Goal: Task Accomplishment & Management: Manage account settings

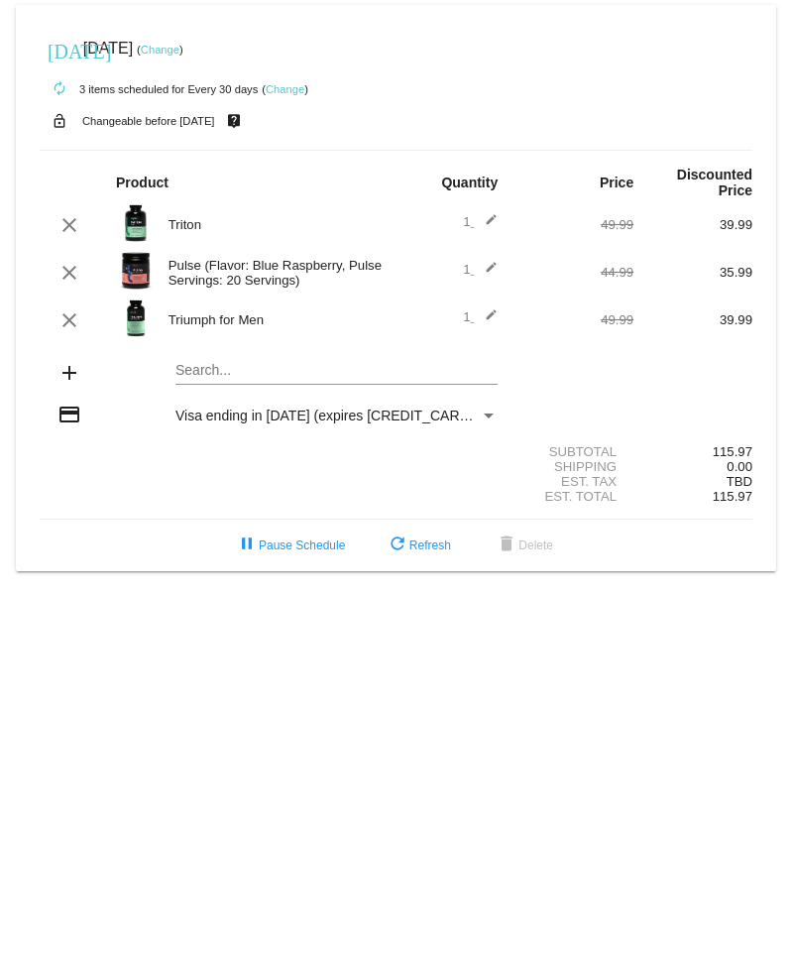
click at [291, 88] on link "Change" at bounding box center [285, 89] width 39 height 12
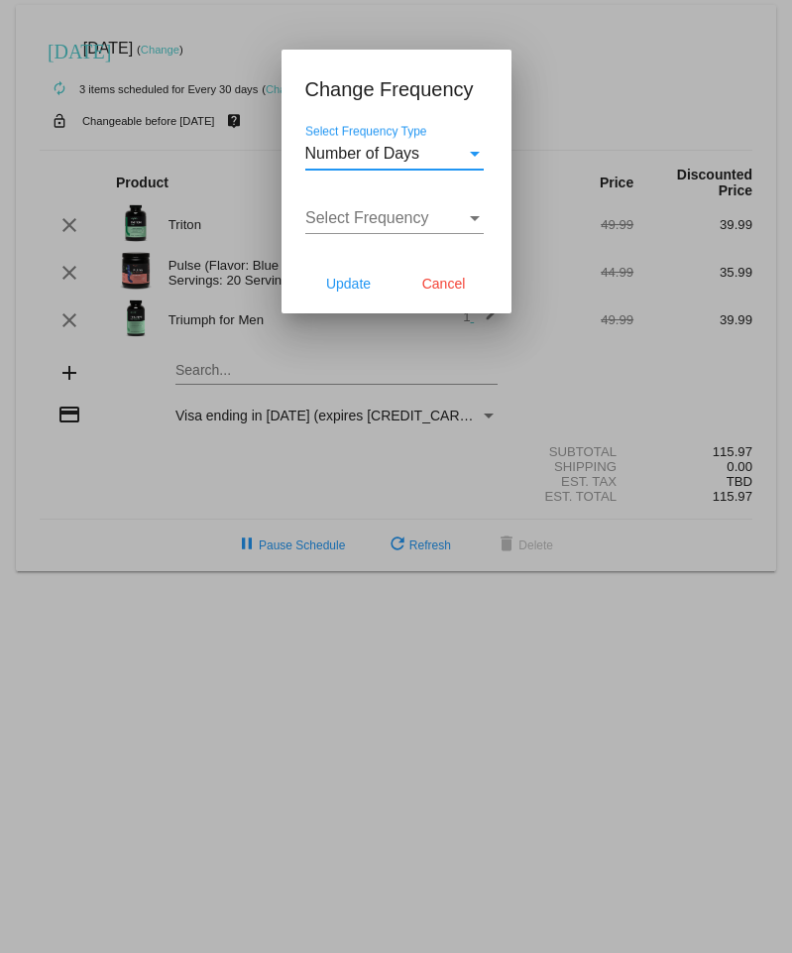
click at [339, 4] on div at bounding box center [396, 476] width 792 height 953
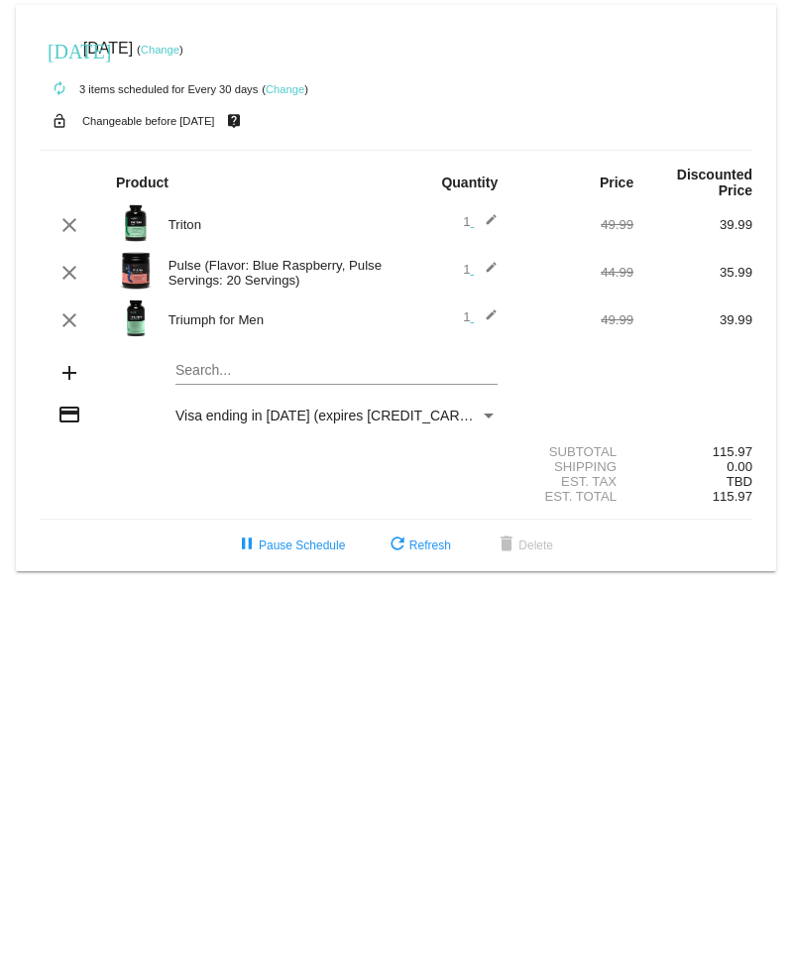
click at [179, 49] on link "Change" at bounding box center [160, 50] width 39 height 12
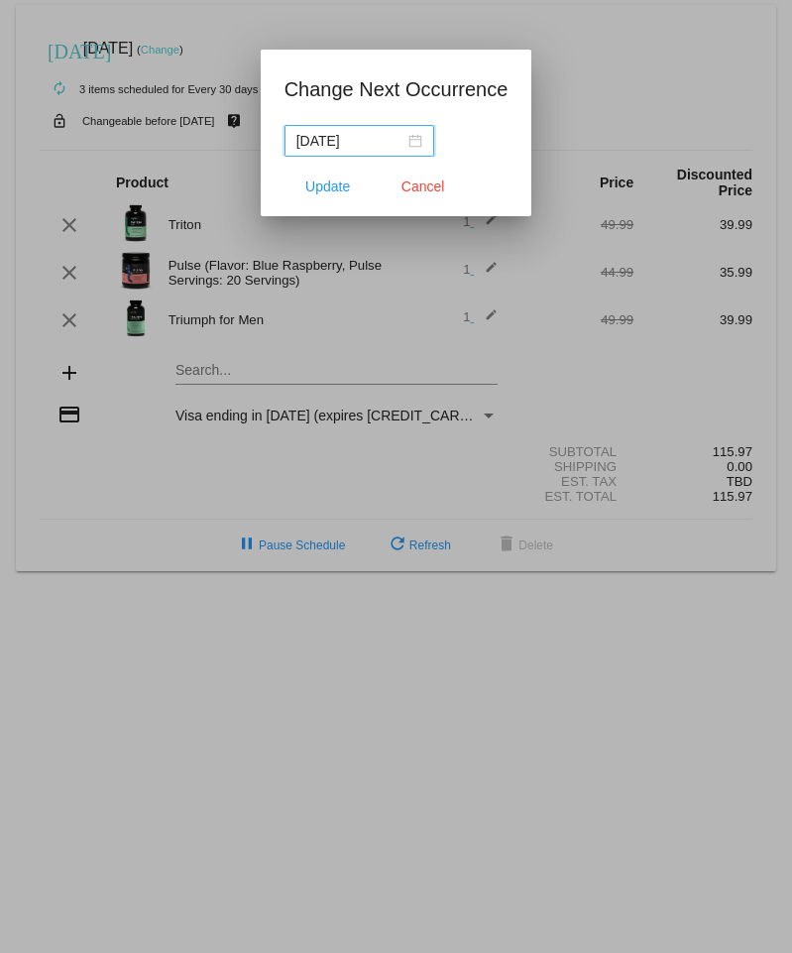
click at [418, 142] on div "2025-08-31" at bounding box center [359, 141] width 126 height 22
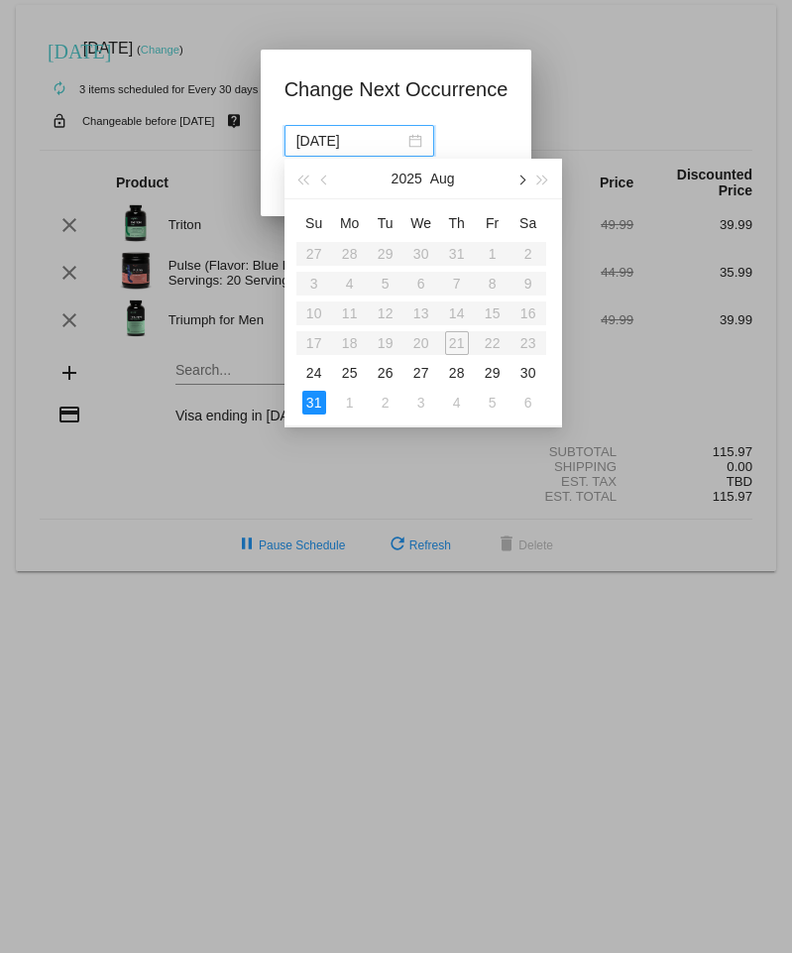
click at [524, 178] on span "button" at bounding box center [520, 180] width 10 height 10
click at [385, 368] on div "30" at bounding box center [386, 373] width 24 height 24
type input "2025-09-30"
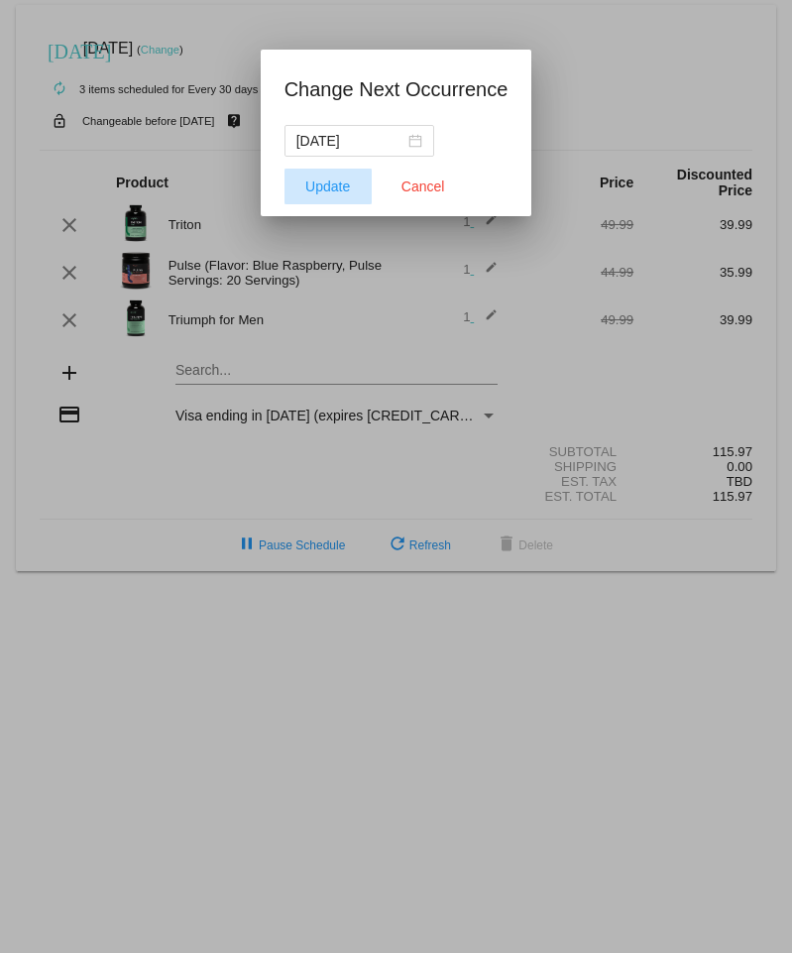
click at [324, 184] on span "Update" at bounding box center [327, 186] width 45 height 16
